Goal: Navigation & Orientation: Find specific page/section

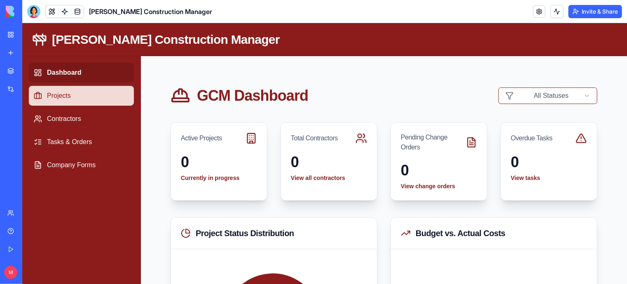
click at [67, 97] on link "Projects" at bounding box center [80, 95] width 105 height 20
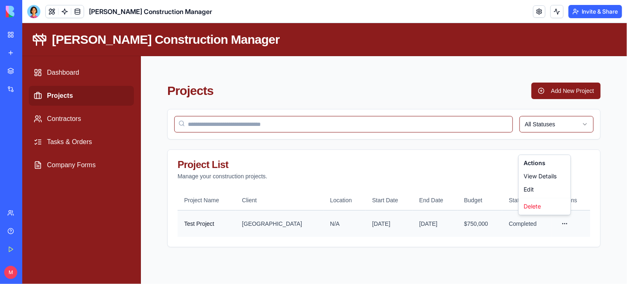
click at [565, 222] on html "[PERSON_NAME] Construction Manager Dashboard Projects Contractors Tasks & Order…" at bounding box center [324, 153] width 605 height 261
click at [548, 174] on div "View Details" at bounding box center [544, 175] width 49 height 13
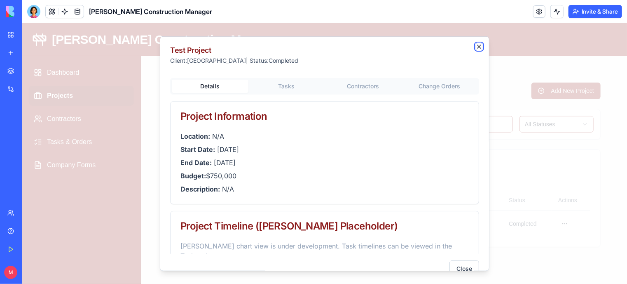
click at [476, 47] on icon "button" at bounding box center [479, 46] width 7 height 7
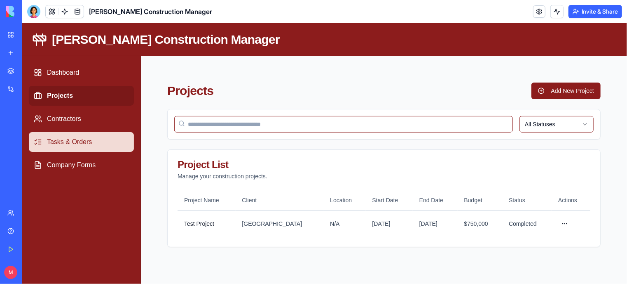
click at [66, 141] on link "Tasks & Orders" at bounding box center [80, 141] width 105 height 20
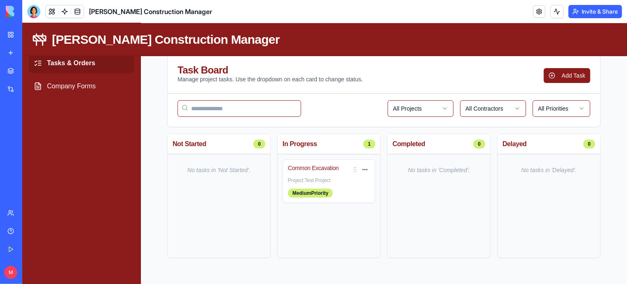
scroll to position [78, 0]
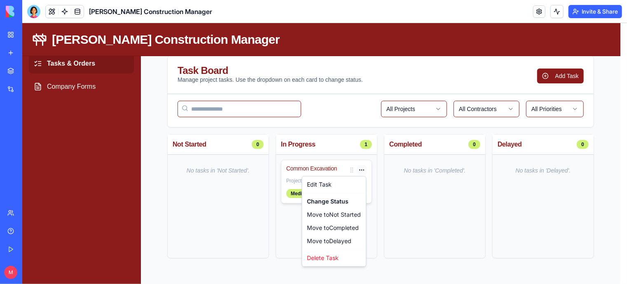
click at [361, 168] on html "[PERSON_NAME] Construction Manager Dashboard Projects Contractors Tasks & Order…" at bounding box center [324, 114] width 605 height 340
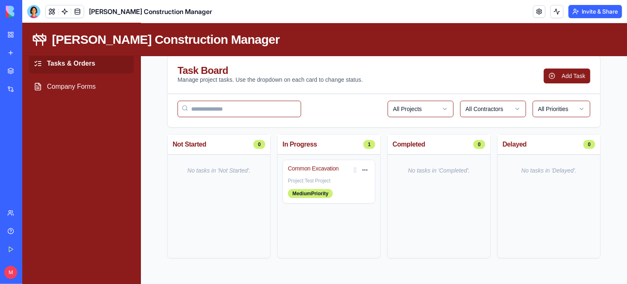
click at [296, 171] on html "[PERSON_NAME] Construction Manager Dashboard Projects Contractors Tasks & Order…" at bounding box center [324, 114] width 605 height 340
click at [296, 181] on div "Project: Test Project" at bounding box center [329, 180] width 82 height 7
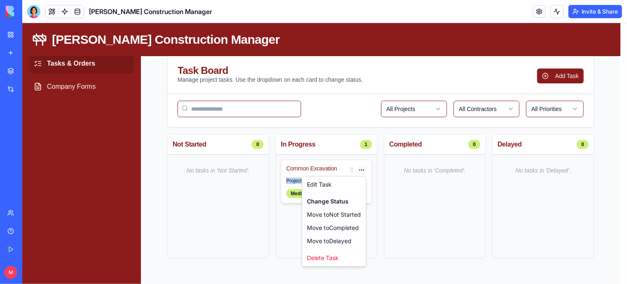
click at [361, 170] on html "[PERSON_NAME] Construction Manager Dashboard Projects Contractors Tasks & Order…" at bounding box center [324, 114] width 605 height 340
click at [318, 184] on div "Edit Task" at bounding box center [333, 183] width 61 height 13
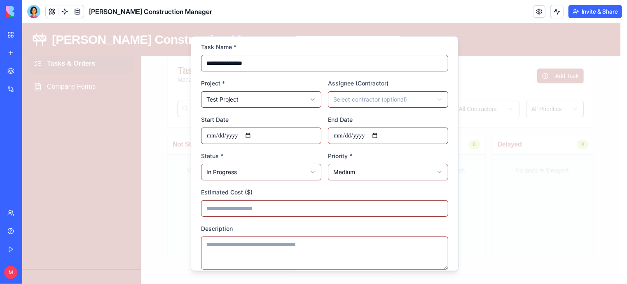
scroll to position [74, 0]
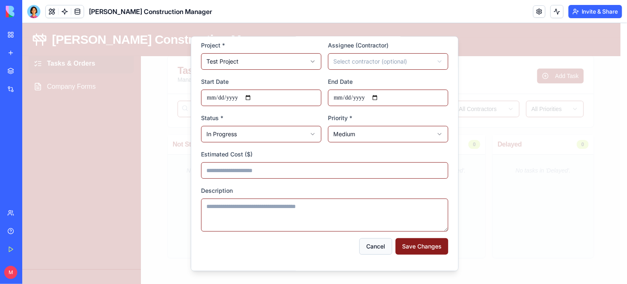
click at [371, 246] on button "Cancel" at bounding box center [375, 245] width 33 height 16
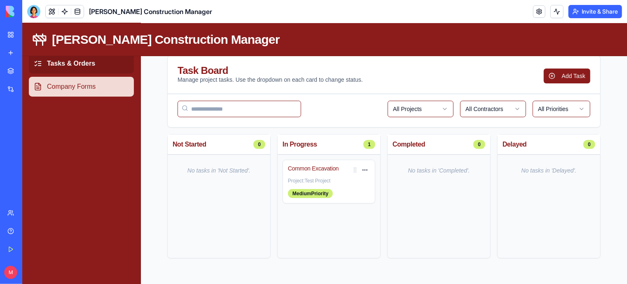
click at [70, 89] on link "Company Forms" at bounding box center [80, 86] width 105 height 20
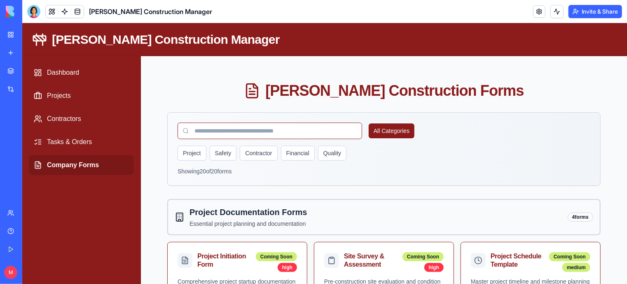
click at [31, 127] on div "[PERSON_NAME] Construction Manager" at bounding box center [18, 128] width 23 height 8
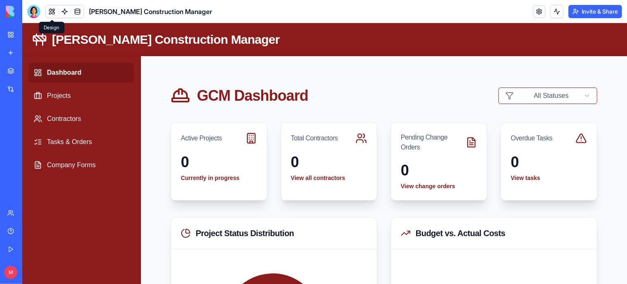
click at [51, 10] on button at bounding box center [52, 11] width 12 height 12
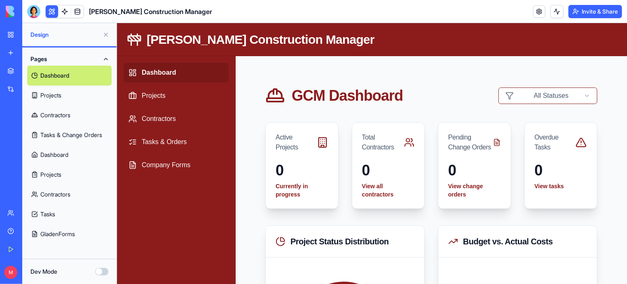
click at [53, 94] on link "Projects" at bounding box center [69, 95] width 85 height 20
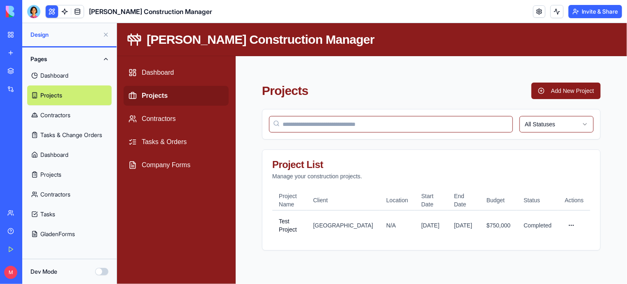
click at [52, 117] on link "Contractors" at bounding box center [69, 115] width 85 height 20
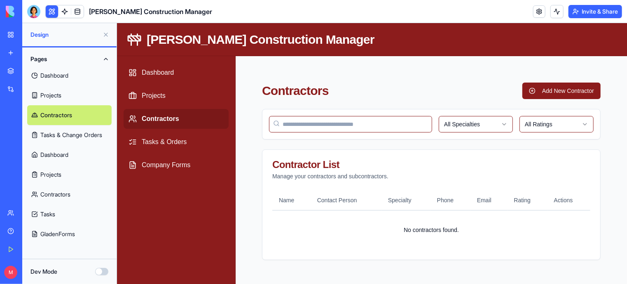
click at [31, 31] on div "My Workspace" at bounding box center [25, 35] width 11 height 8
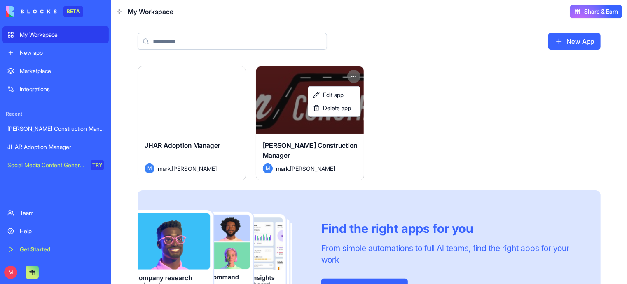
click at [356, 75] on html "BETA My Workspace New app Marketplace Integrations Recent [PERSON_NAME] Constru…" at bounding box center [313, 142] width 627 height 284
click at [342, 95] on span "Edit app" at bounding box center [333, 95] width 21 height 8
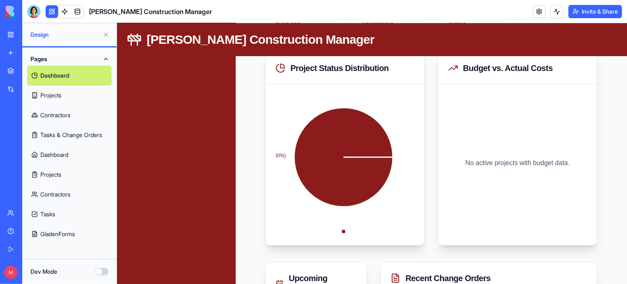
scroll to position [173, 0]
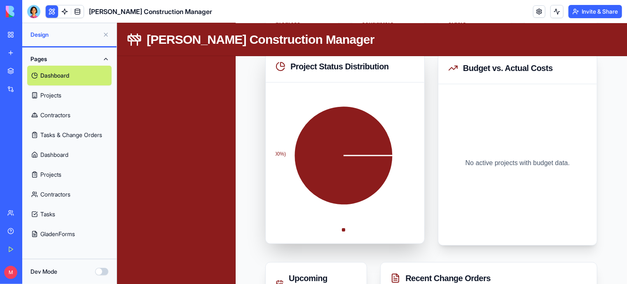
click at [278, 152] on tspan "Completed (100%)" at bounding box center [264, 153] width 41 height 6
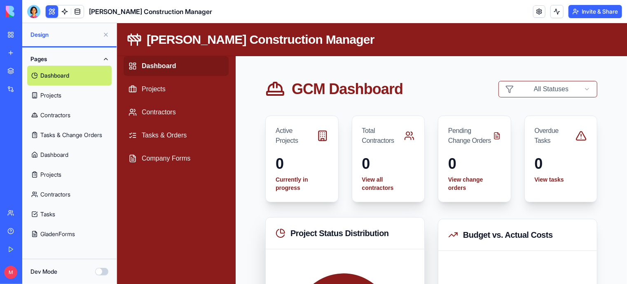
scroll to position [0, 0]
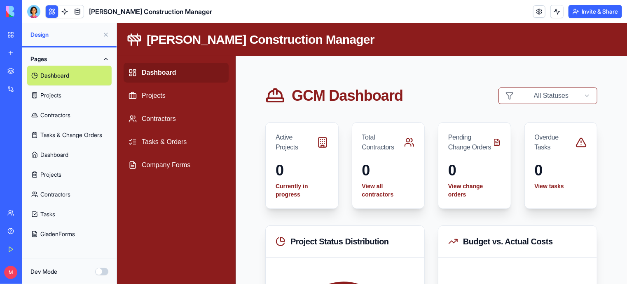
click at [72, 13] on div "BETA" at bounding box center [73, 12] width 20 height 12
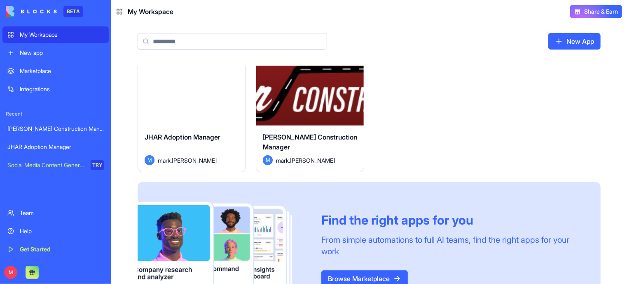
scroll to position [49, 0]
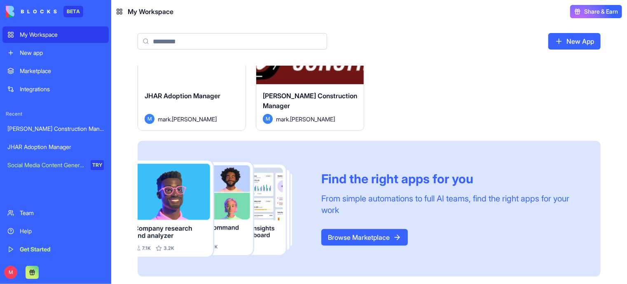
click at [483, 102] on div "Launch JHAR Adoption Manager M [PERSON_NAME].[PERSON_NAME] Launch [PERSON_NAME]…" at bounding box center [369, 146] width 463 height 260
